Goal: Find specific page/section: Find specific page/section

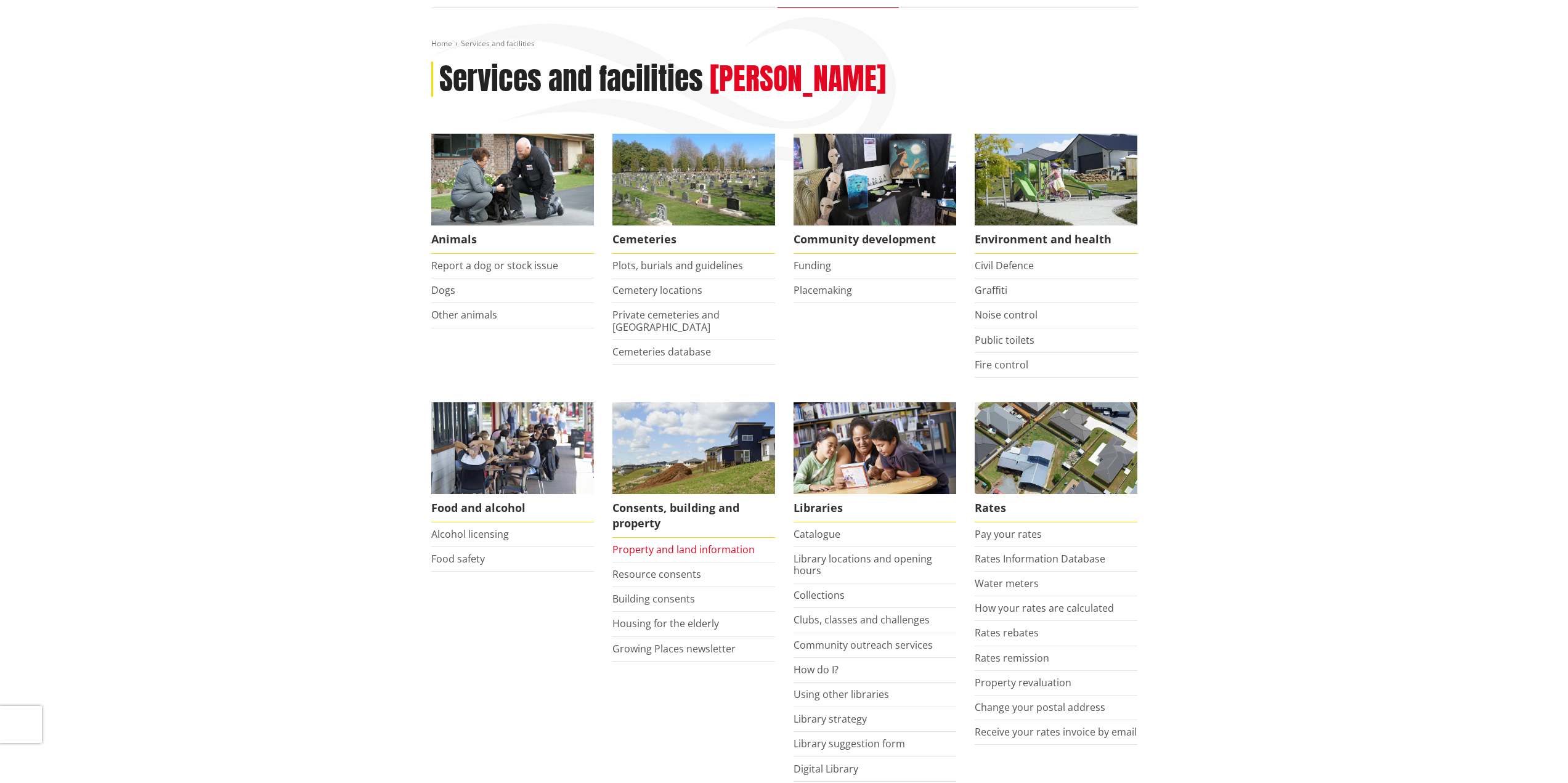
scroll to position [123, 0]
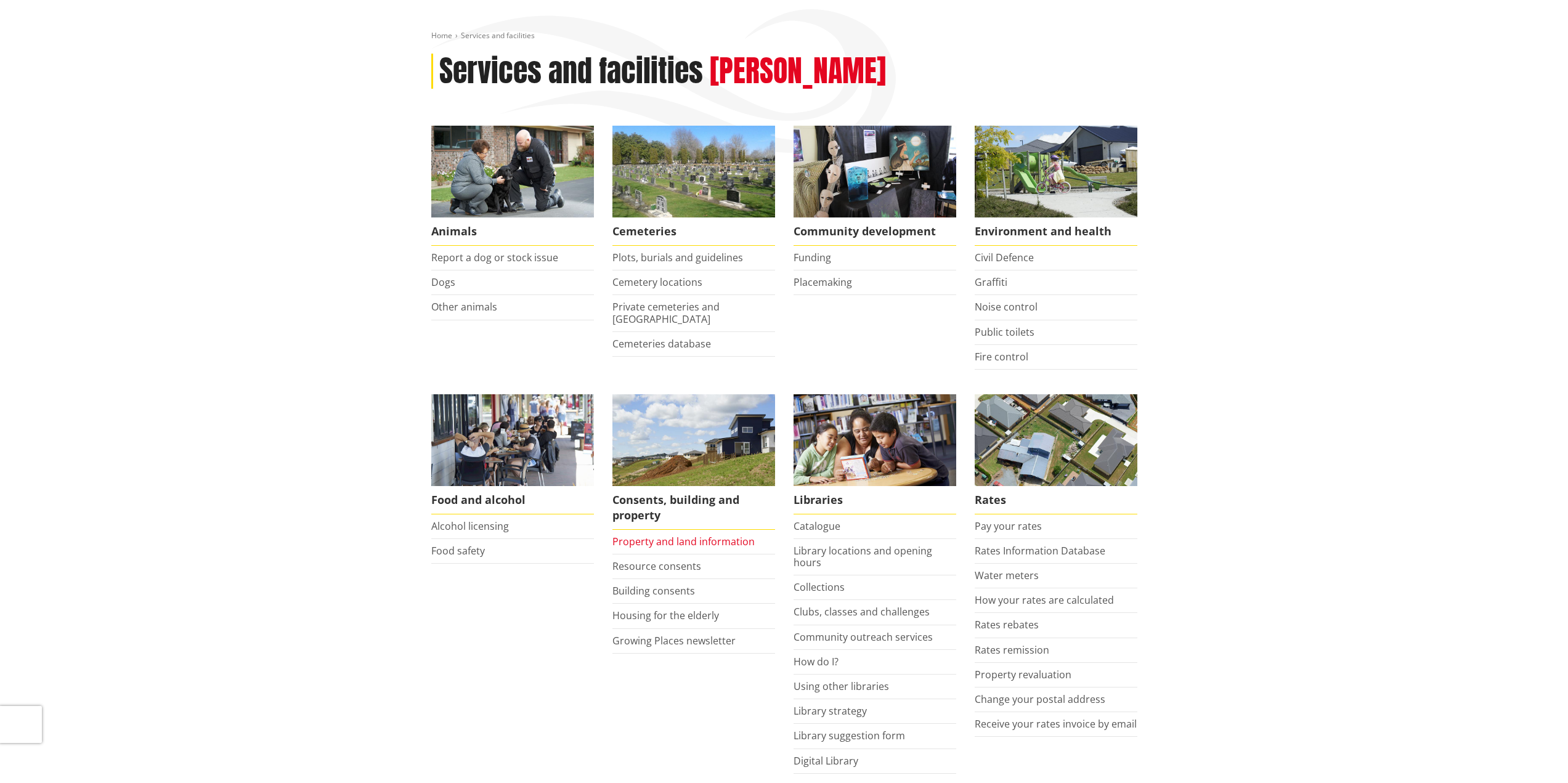
click at [699, 539] on link "Property and land information" at bounding box center [683, 542] width 143 height 14
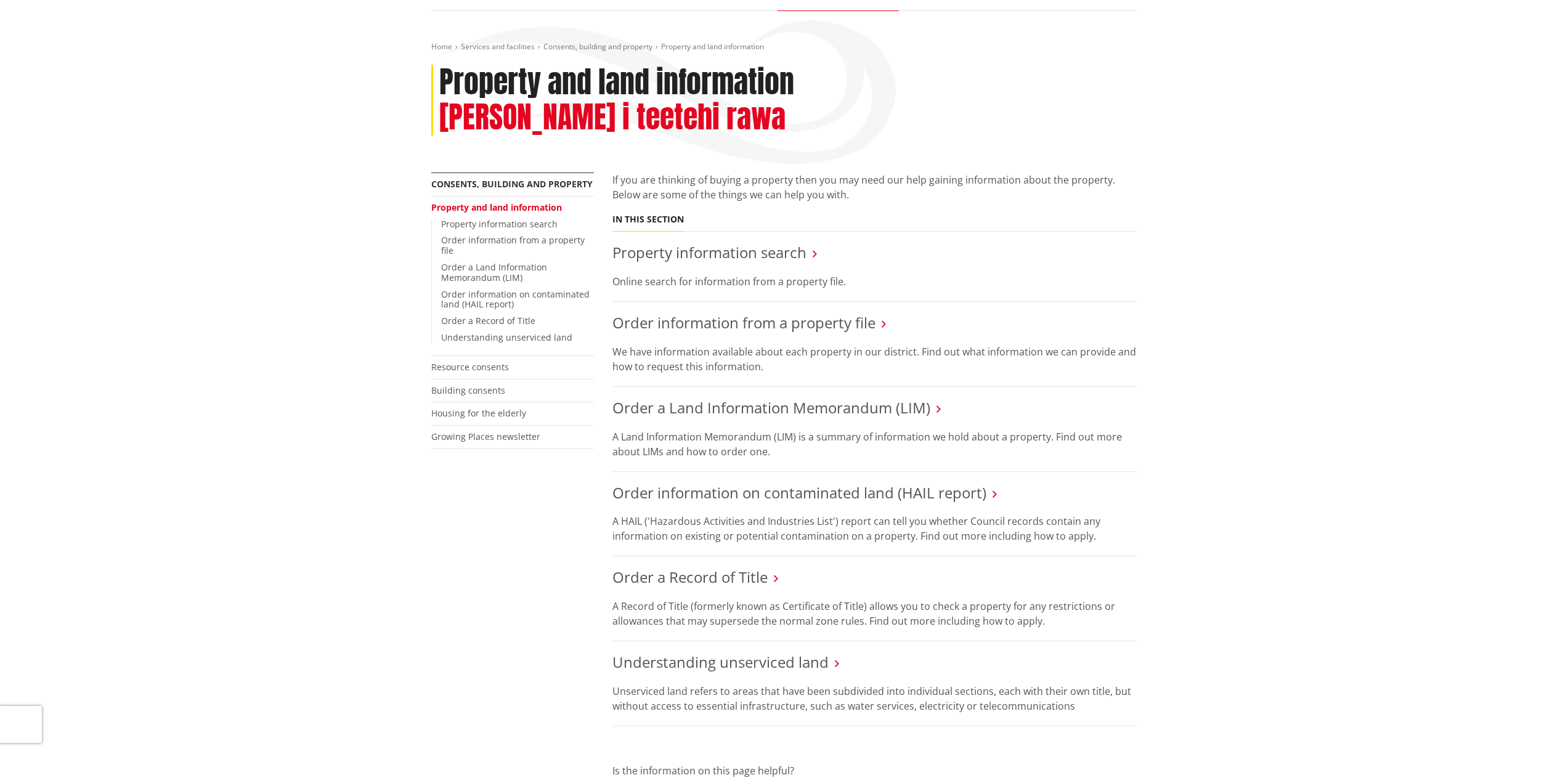
scroll to position [123, 0]
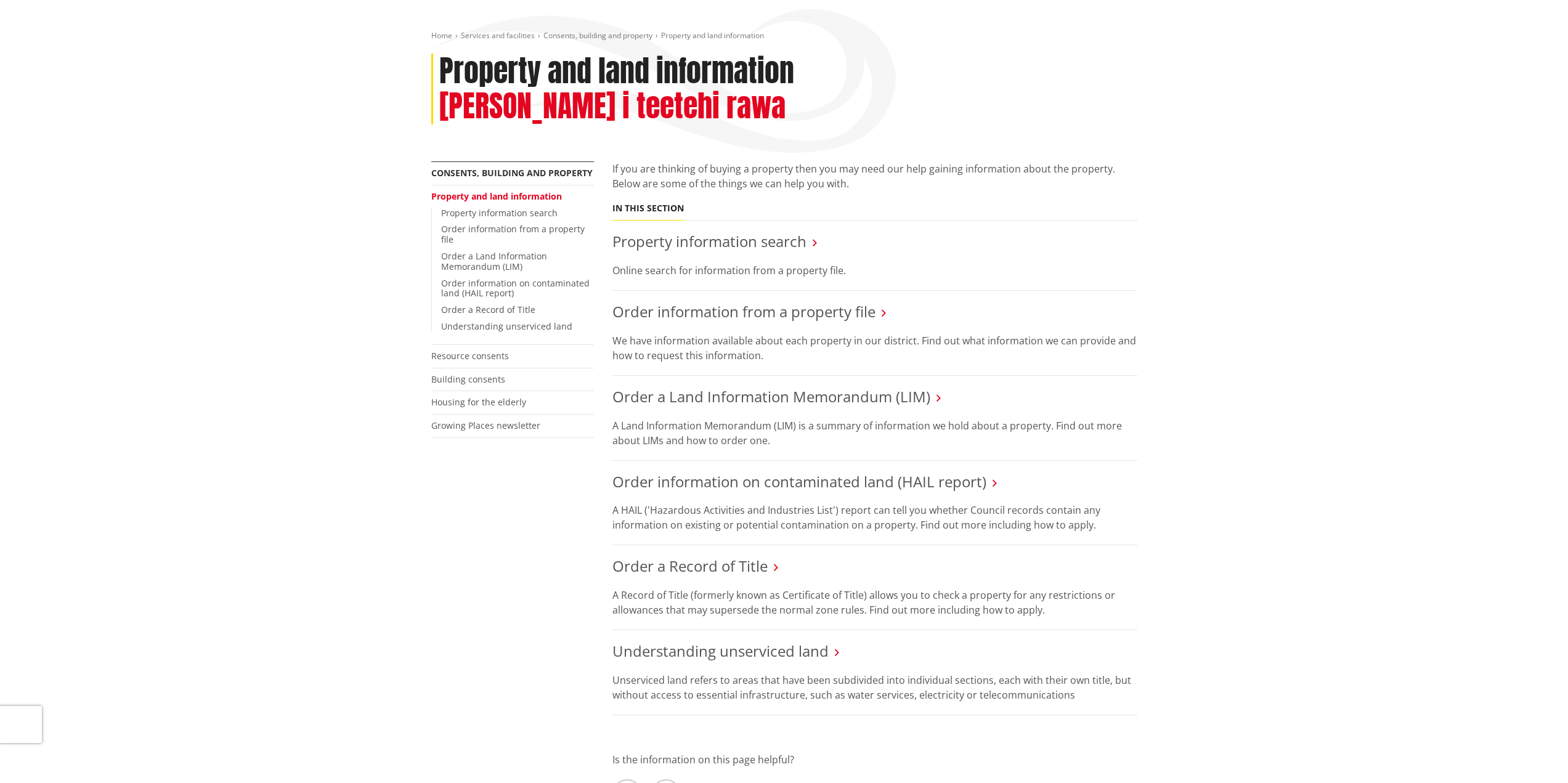
click at [693, 556] on link "Order a Record of Title" at bounding box center [690, 566] width 155 height 20
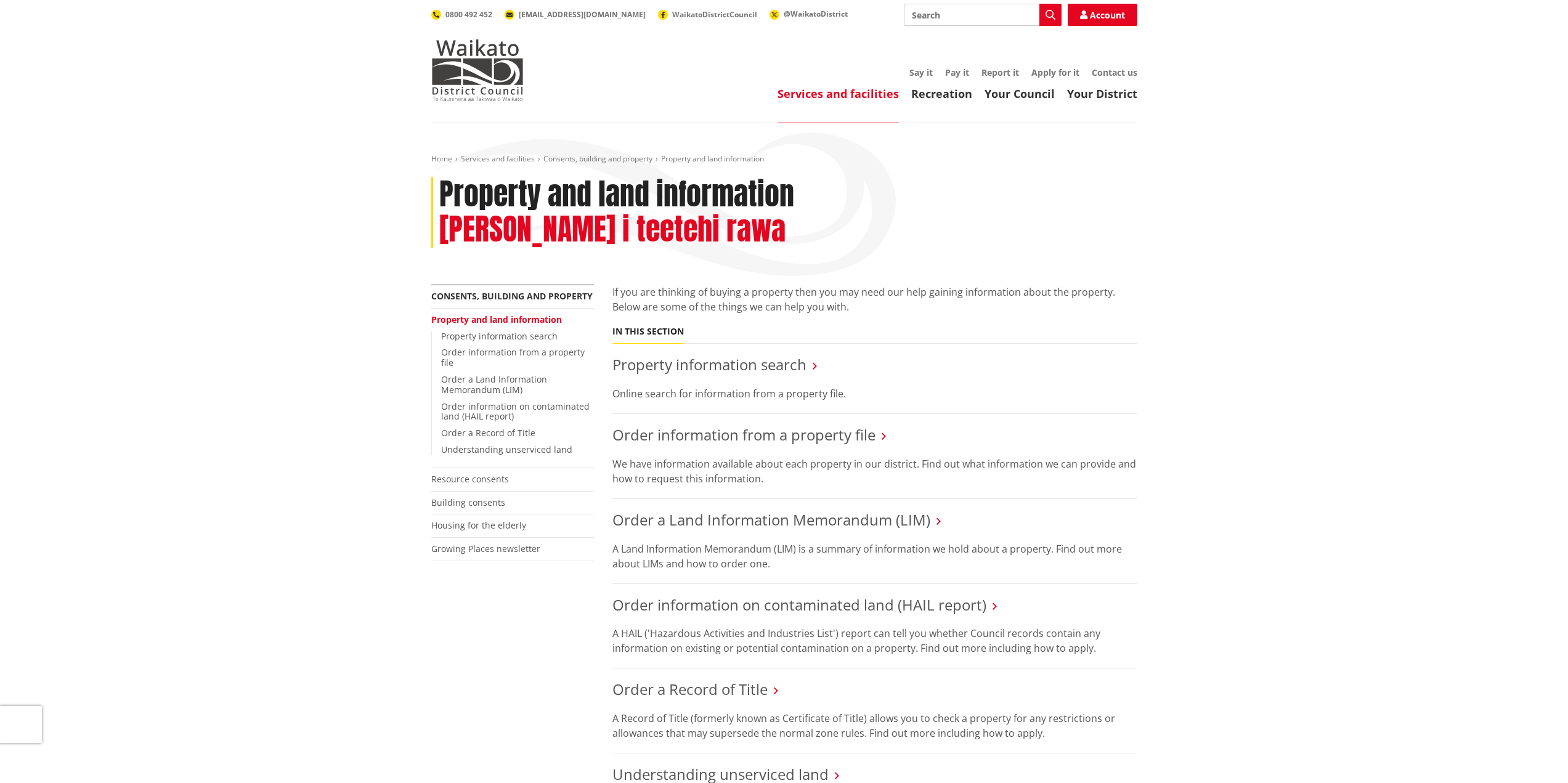
scroll to position [123, 0]
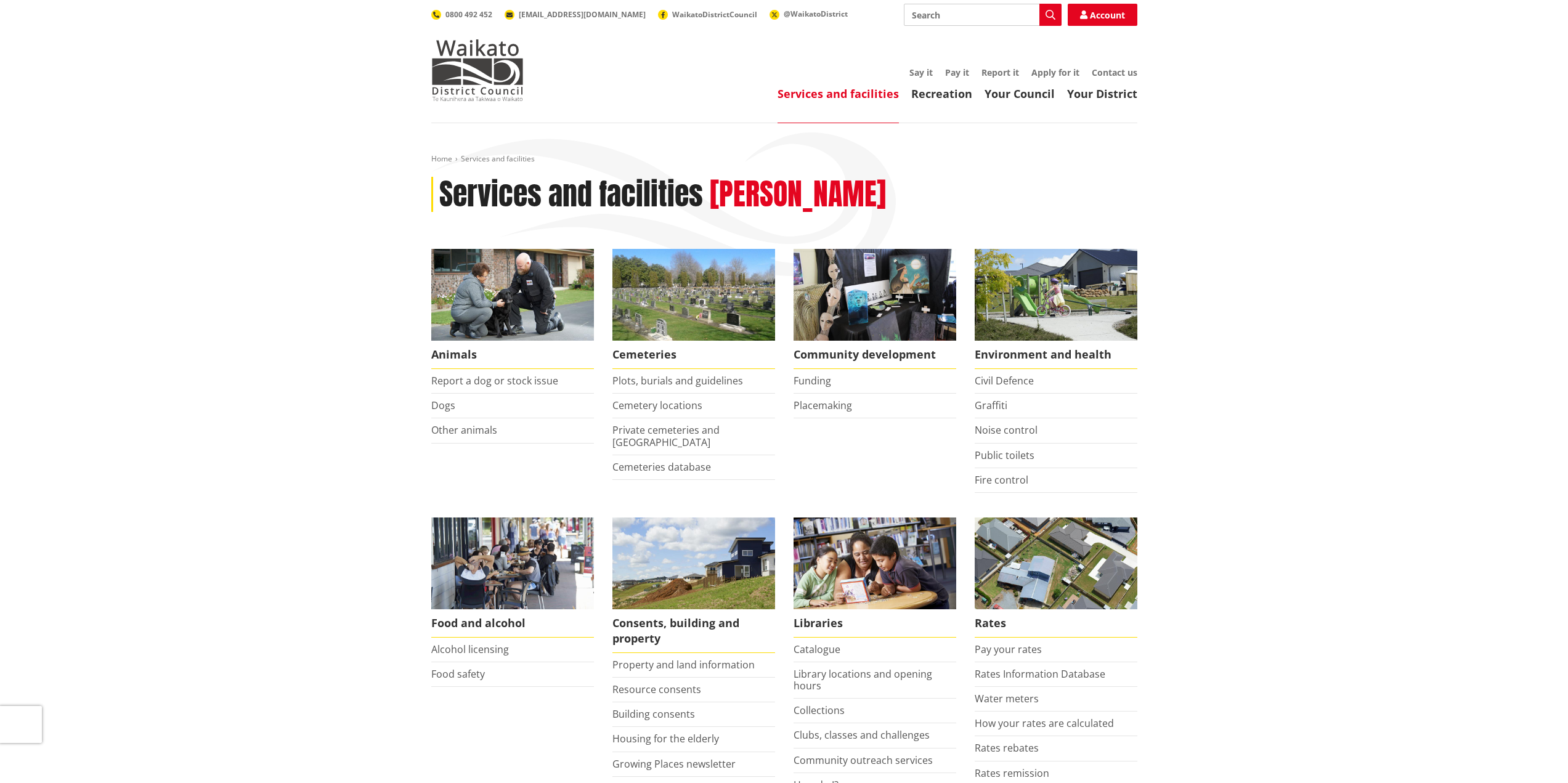
scroll to position [123, 0]
